Goal: Transaction & Acquisition: Book appointment/travel/reservation

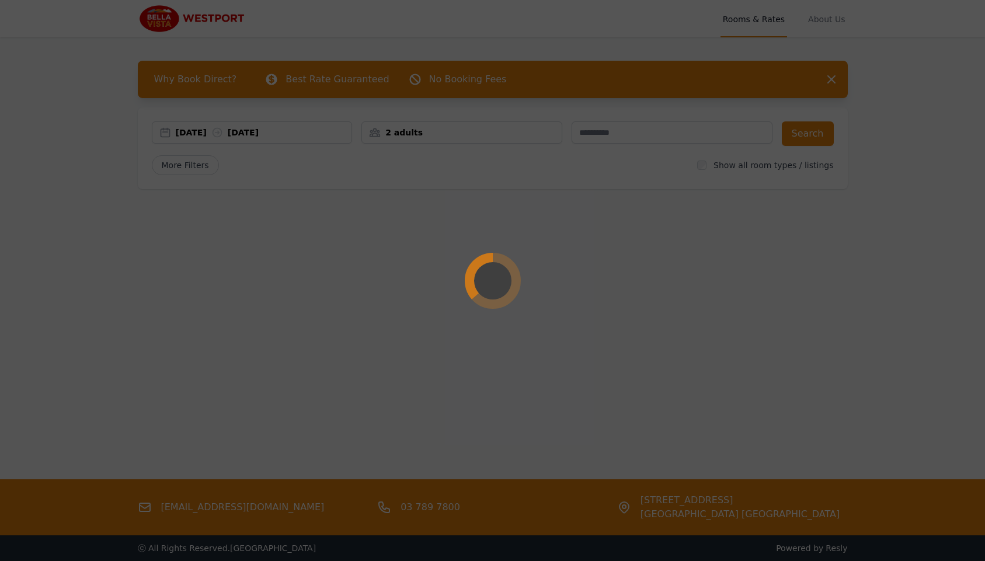
click at [681, 326] on div at bounding box center [492, 280] width 985 height 561
drag, startPoint x: 522, startPoint y: 245, endPoint x: 530, endPoint y: 218, distance: 27.5
click at [522, 245] on div at bounding box center [492, 280] width 985 height 561
click at [740, 213] on div at bounding box center [492, 280] width 985 height 561
